Goal: Communication & Community: Answer question/provide support

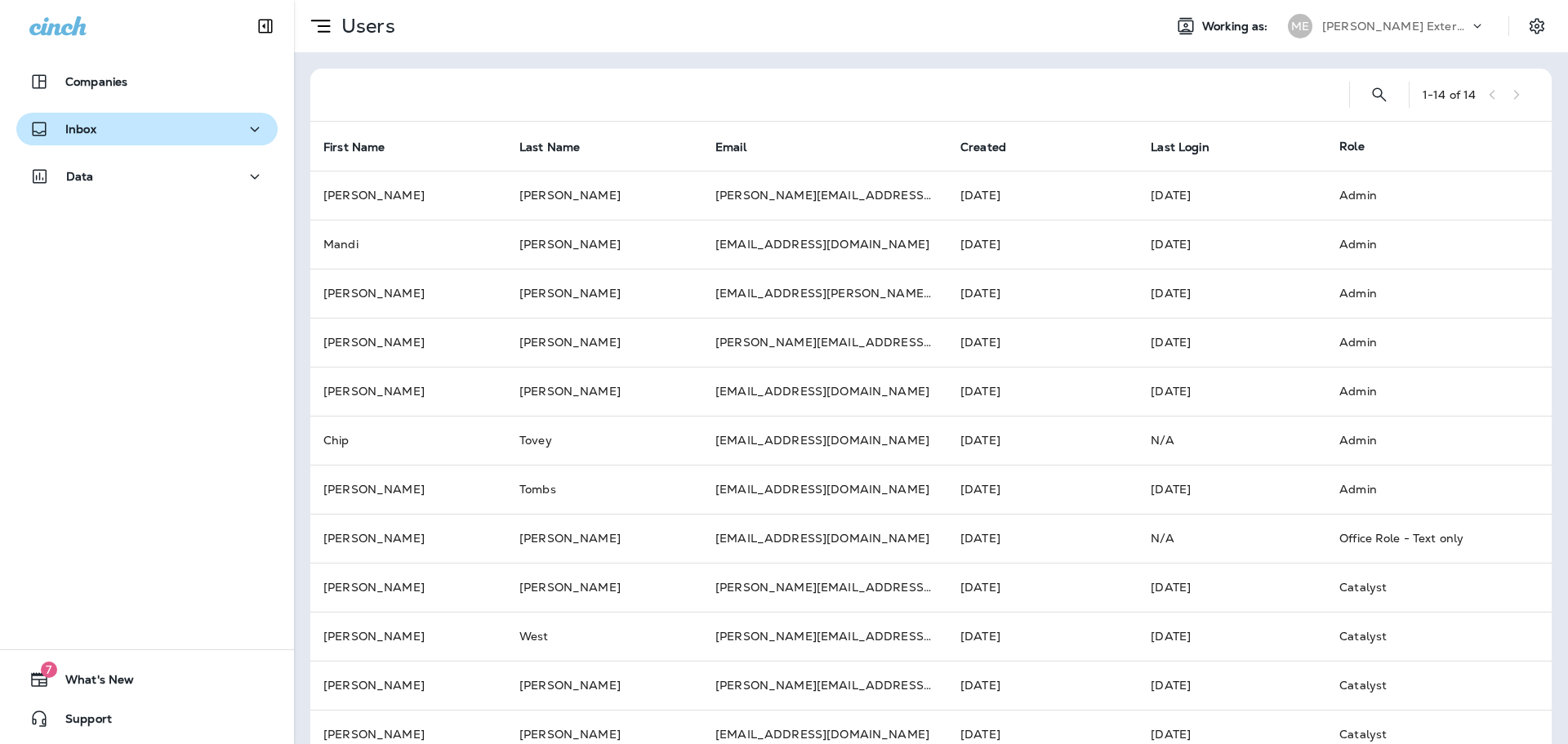
click at [128, 134] on div "Inbox" at bounding box center [147, 129] width 235 height 20
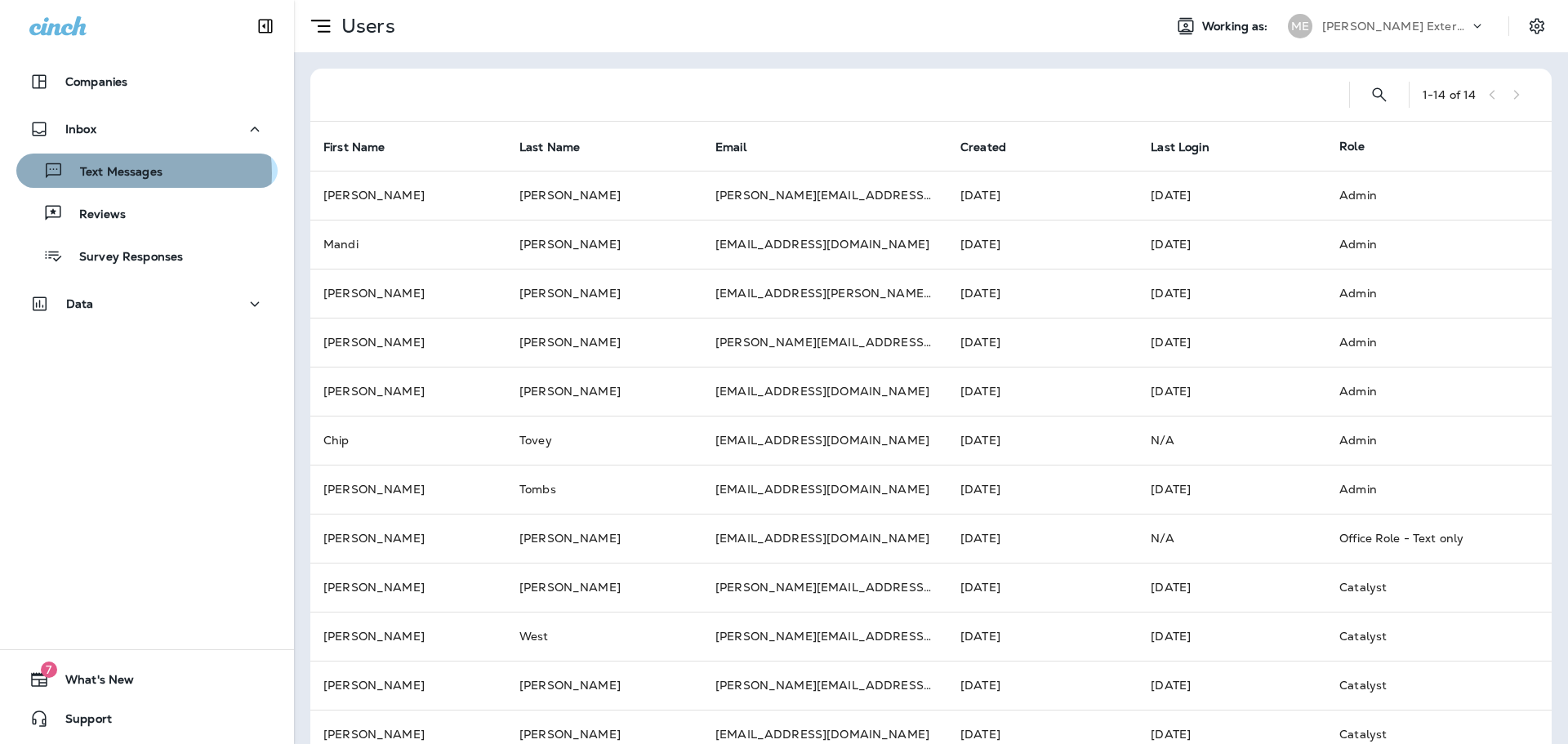
click at [128, 173] on p "Text Messages" at bounding box center [114, 173] width 99 height 15
